Goal: Information Seeking & Learning: Learn about a topic

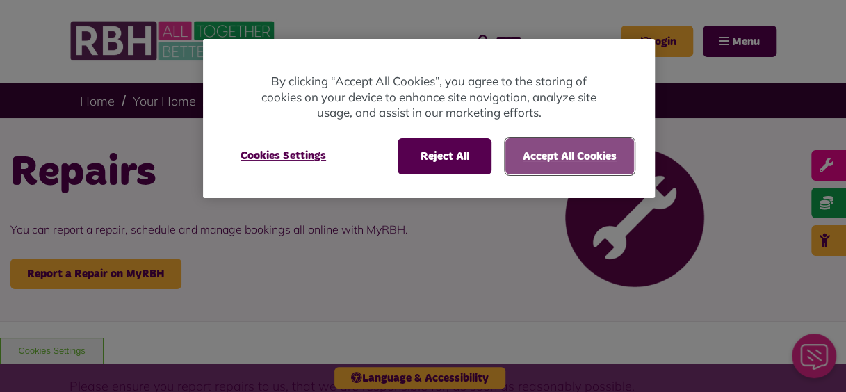
click at [589, 167] on button "Accept All Cookies" at bounding box center [570, 156] width 129 height 36
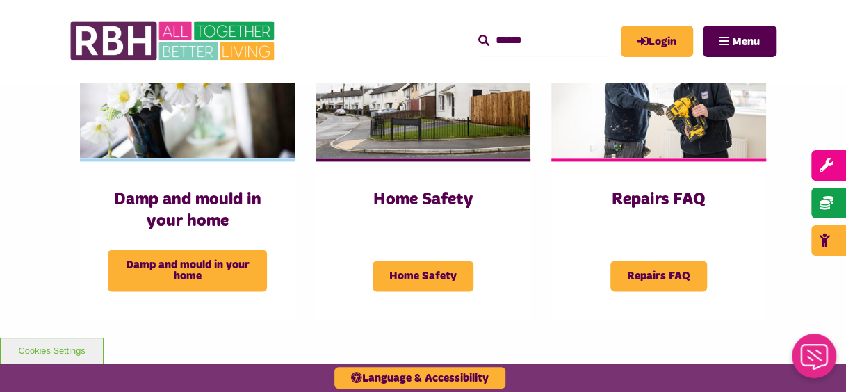
scroll to position [765, 0]
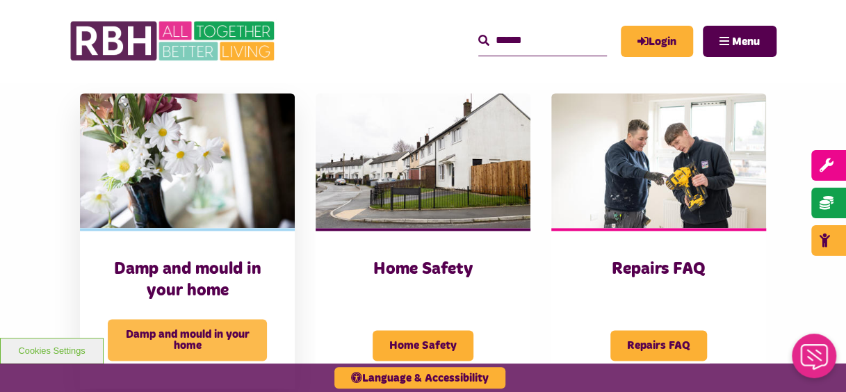
click at [194, 330] on span "Damp and mould in your home" at bounding box center [187, 340] width 159 height 42
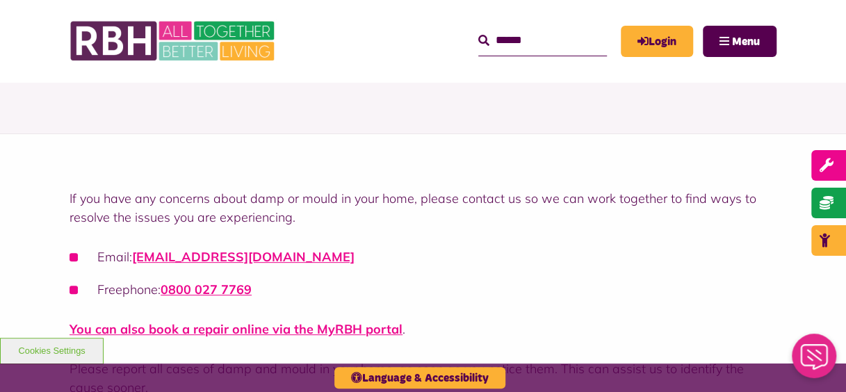
scroll to position [139, 0]
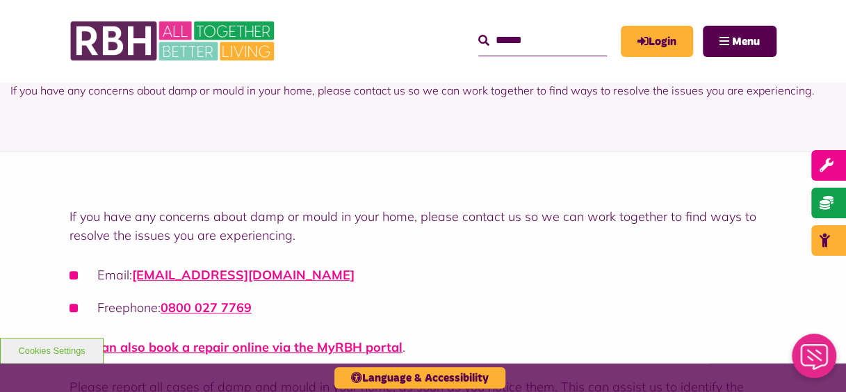
click at [290, 291] on ul "Email: [EMAIL_ADDRESS][DOMAIN_NAME] Freephone: 0800 027 7769" at bounding box center [423, 291] width 707 height 51
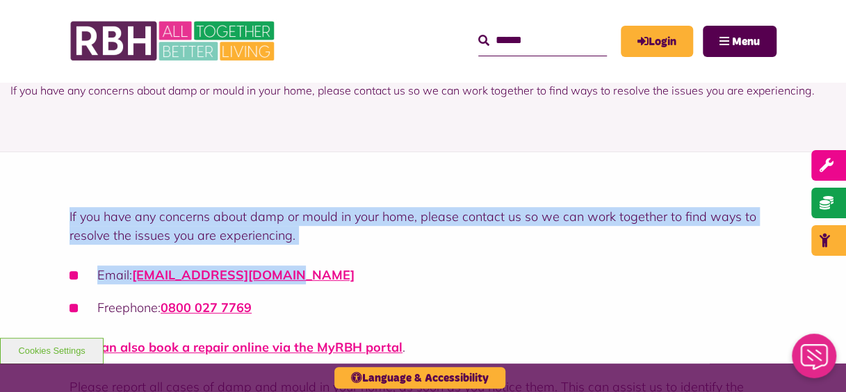
drag, startPoint x: 281, startPoint y: 277, endPoint x: 42, endPoint y: 202, distance: 250.7
click at [42, 202] on div "If you have any concerns about damp or mould in your home, please contact us so…" at bounding box center [423, 353] width 846 height 403
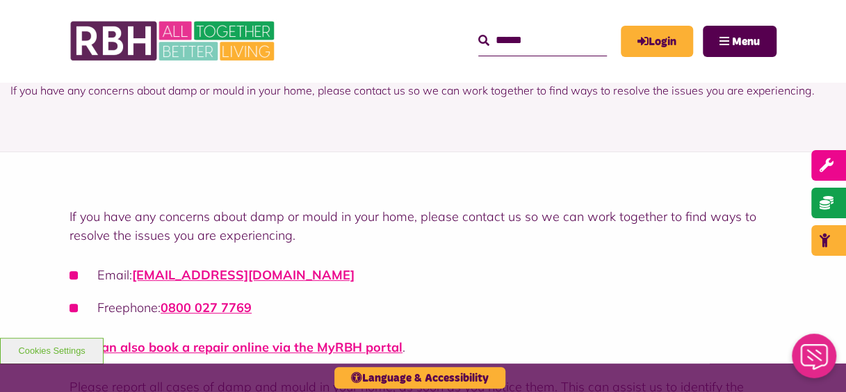
click at [302, 332] on div "If you have any concerns about damp or mould in your home, please contact us so…" at bounding box center [423, 356] width 707 height 299
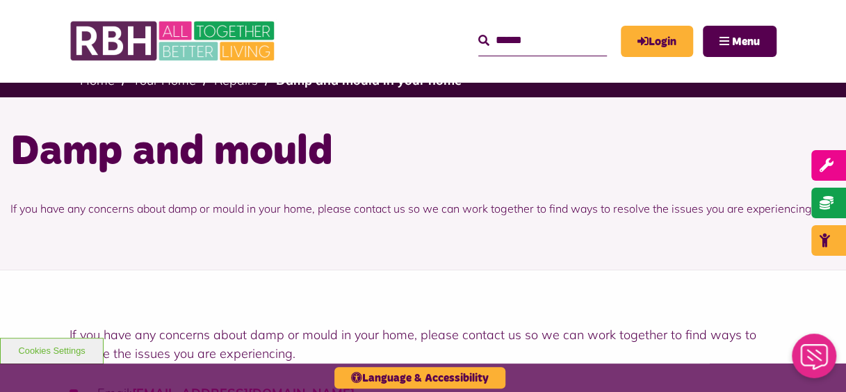
scroll to position [0, 0]
